Goal: Understand process/instructions

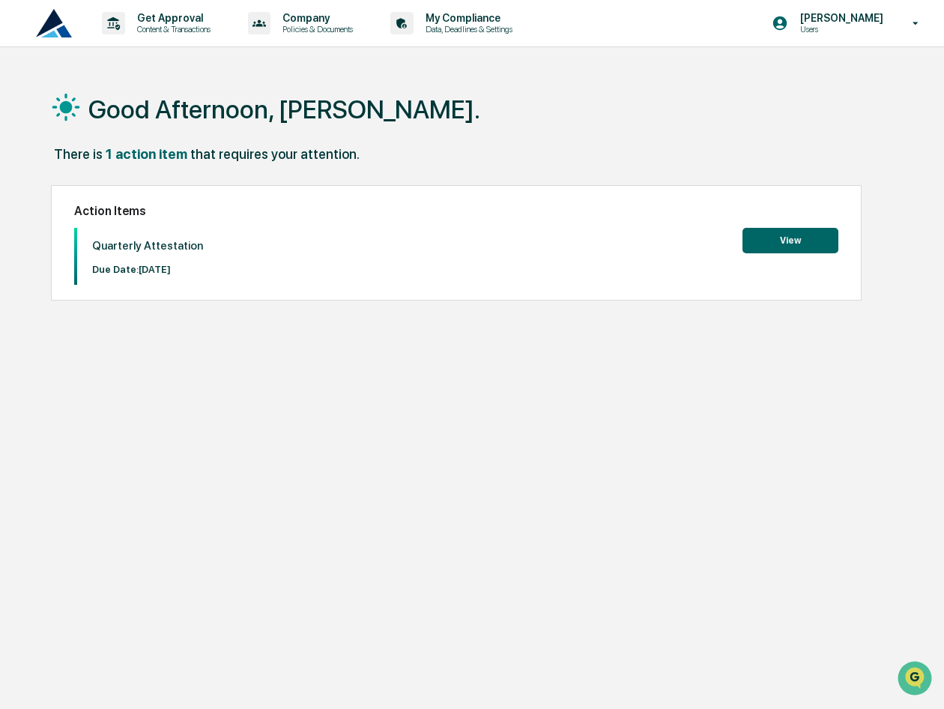
click at [810, 237] on button "View" at bounding box center [791, 240] width 96 height 25
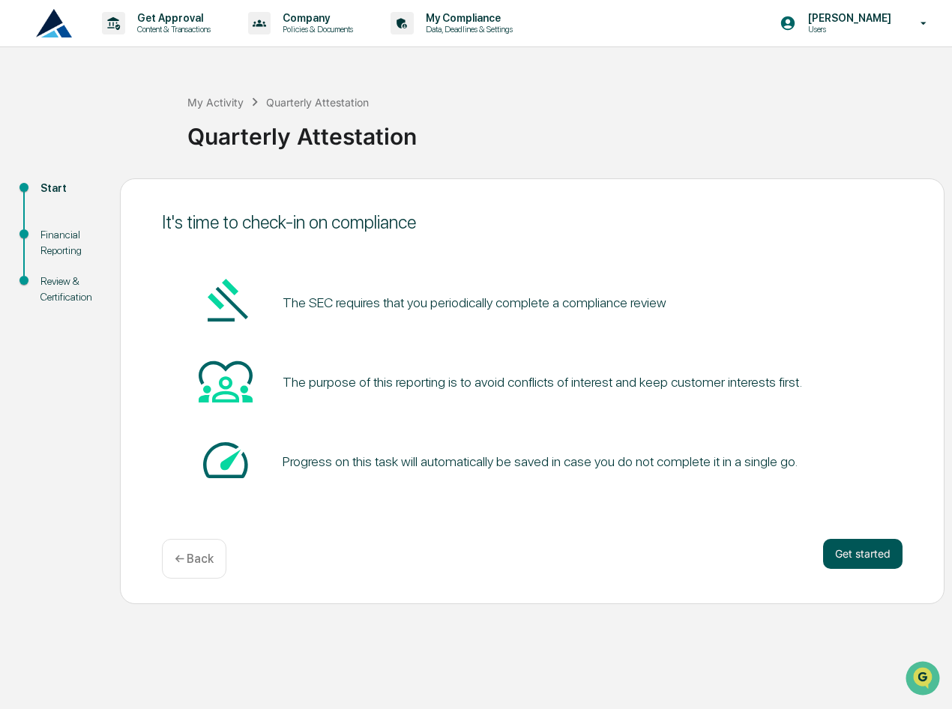
click at [876, 552] on button "Get started" at bounding box center [862, 554] width 79 height 30
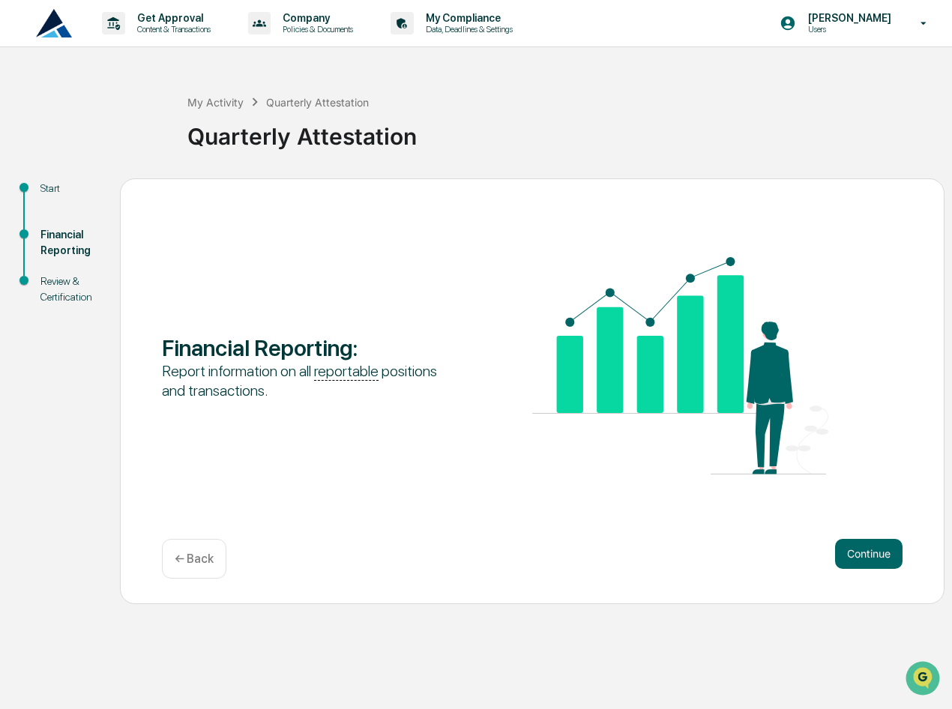
click at [876, 552] on button "Continue" at bounding box center [868, 554] width 67 height 30
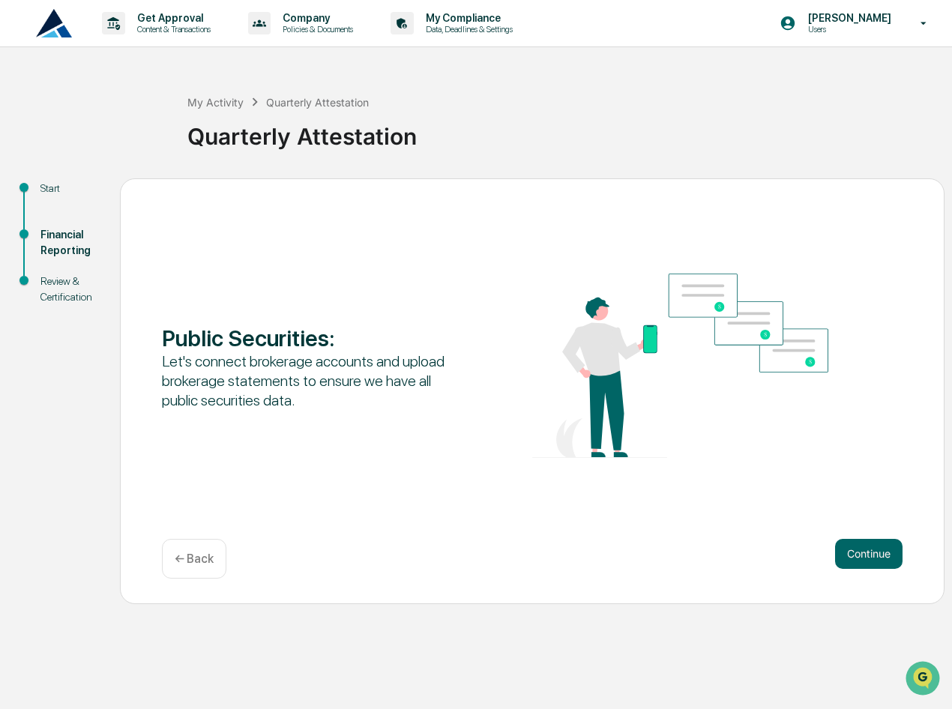
click at [876, 552] on button "Continue" at bounding box center [868, 554] width 67 height 30
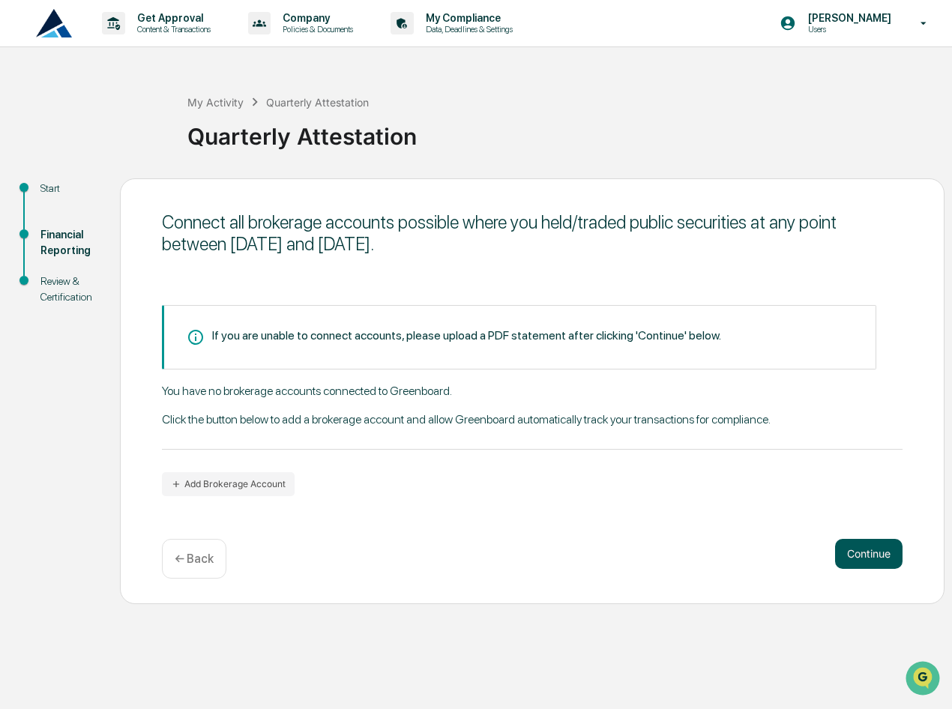
click at [876, 557] on button "Continue" at bounding box center [868, 554] width 67 height 30
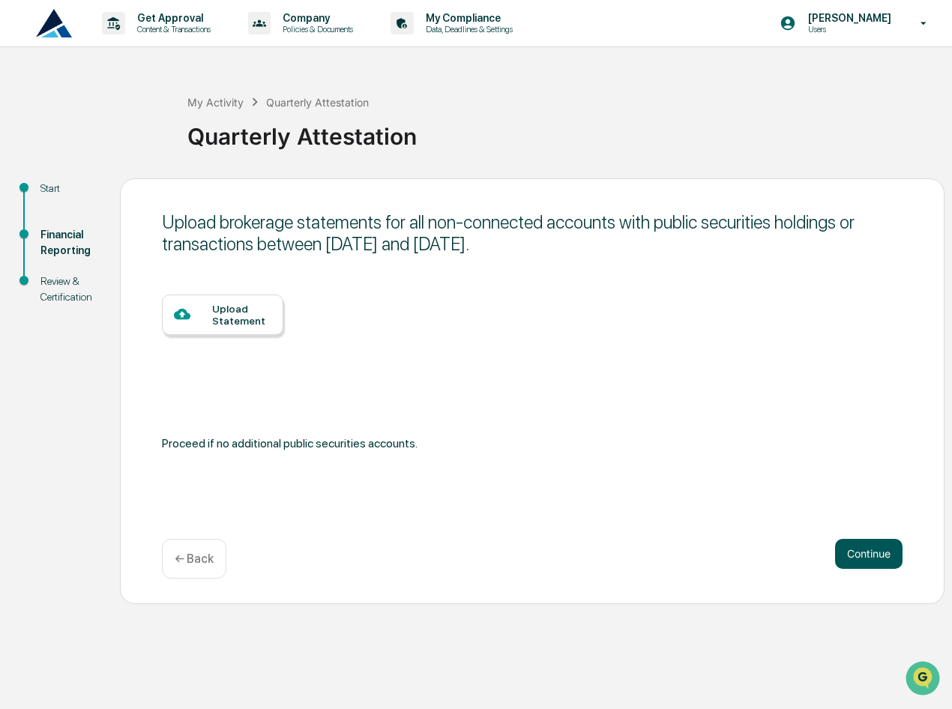
click at [876, 557] on button "Continue" at bounding box center [868, 554] width 67 height 30
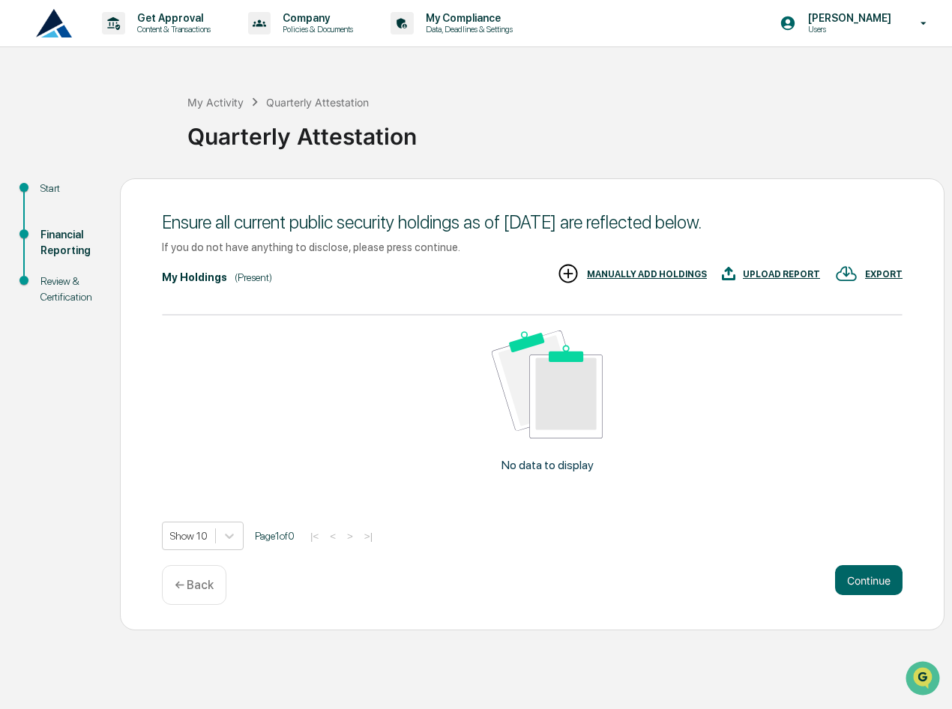
click at [876, 557] on div "Ensure all current public security holdings as of [DATE] are reflected below. I…" at bounding box center [532, 404] width 825 height 452
click at [876, 573] on button "Continue" at bounding box center [868, 580] width 67 height 30
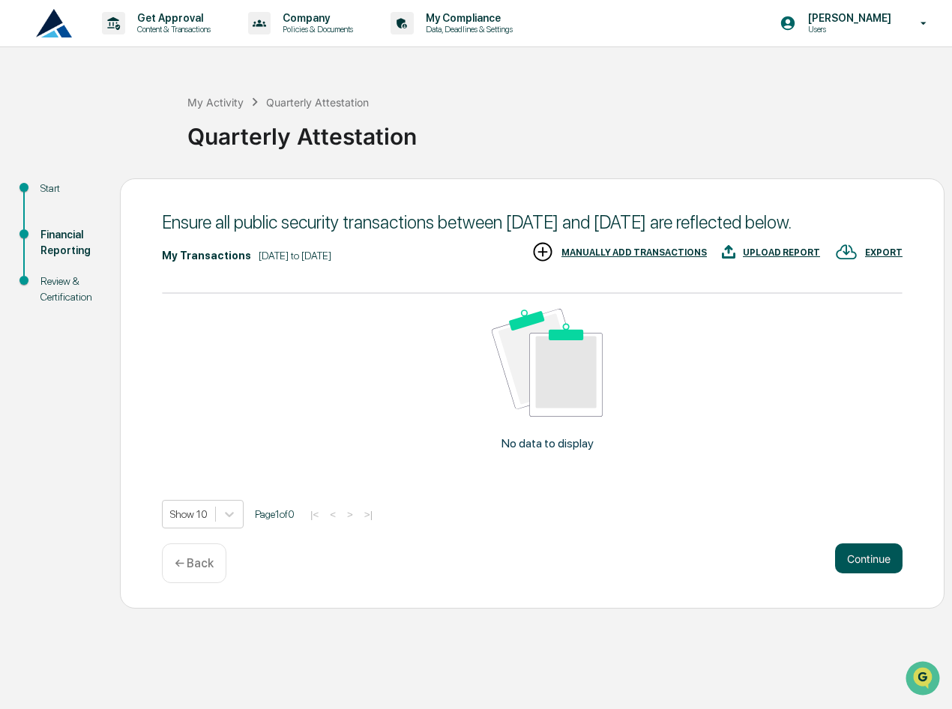
click at [878, 570] on button "Continue" at bounding box center [868, 558] width 67 height 30
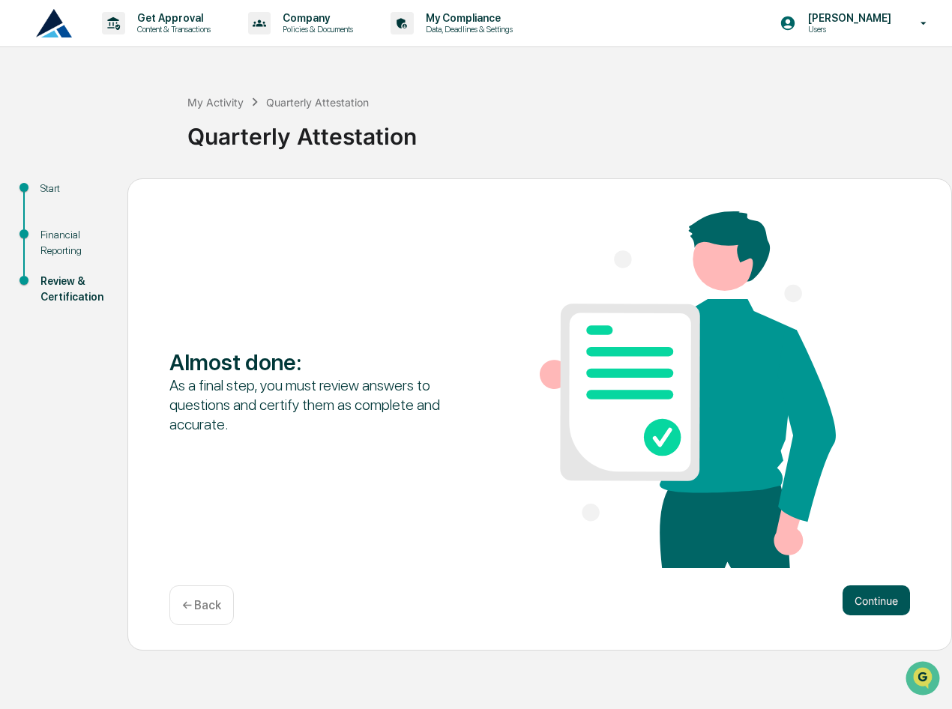
click at [880, 599] on button "Continue" at bounding box center [876, 600] width 67 height 30
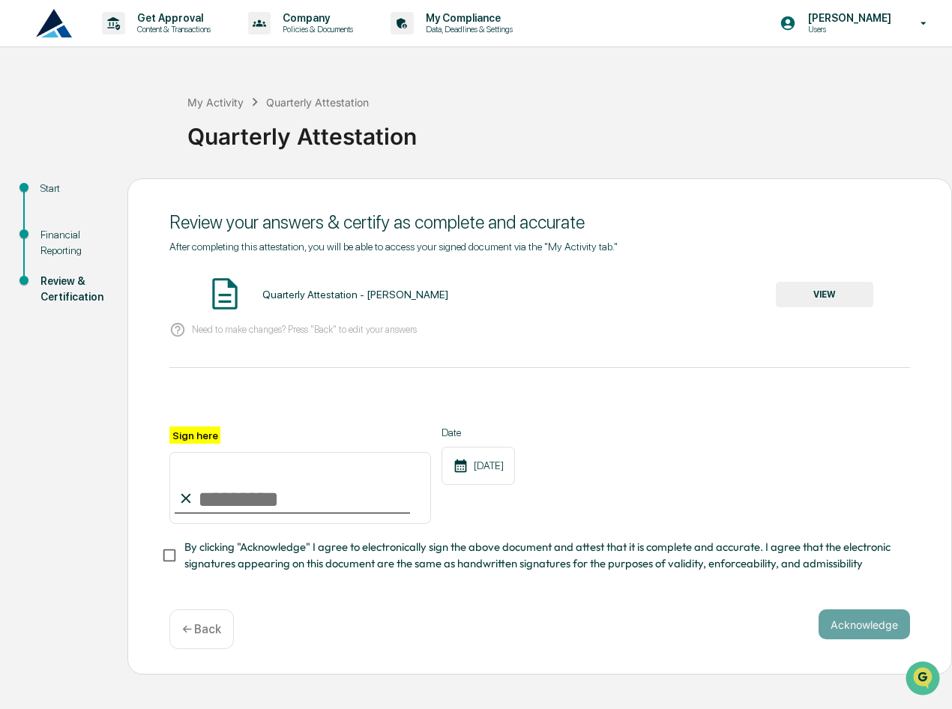
click at [788, 288] on button "VIEW" at bounding box center [824, 294] width 97 height 25
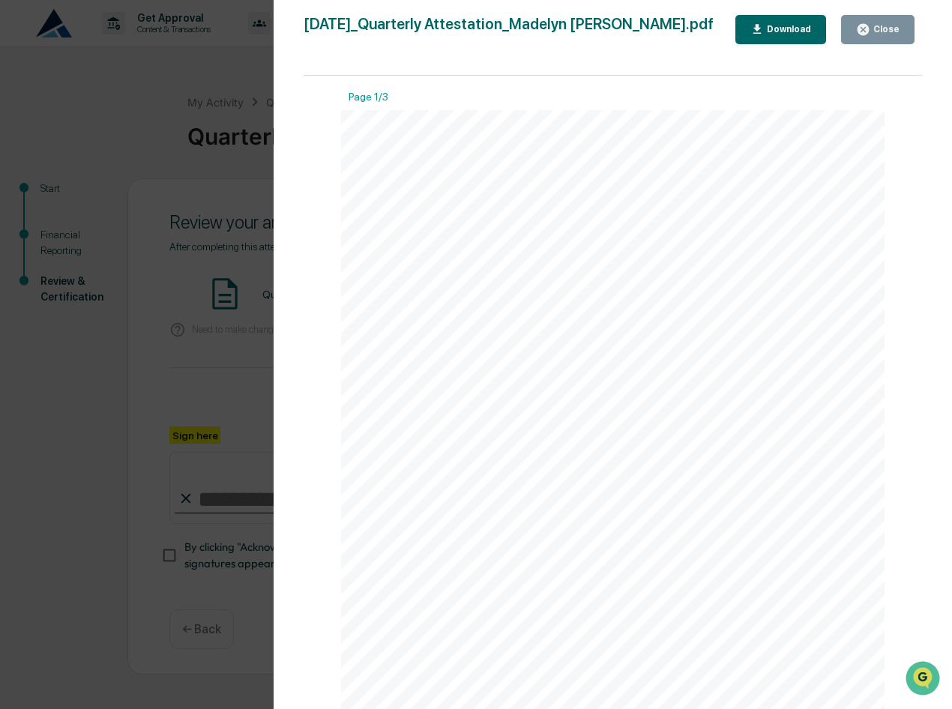
click at [891, 31] on div "Close" at bounding box center [884, 29] width 29 height 10
